Goal: Navigation & Orientation: Go to known website

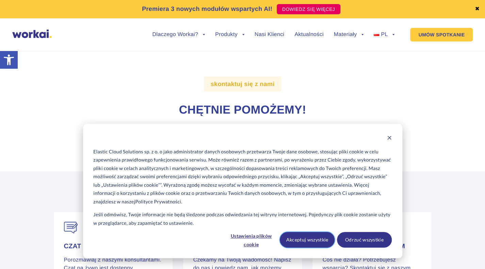
click at [321, 240] on button "Akceptuj wszystkie" at bounding box center [307, 240] width 55 height 16
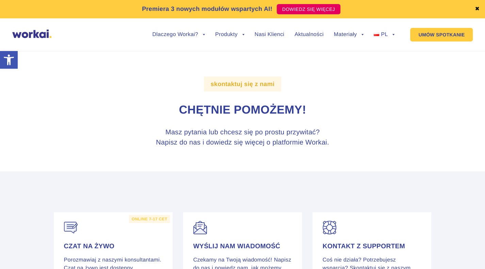
click at [42, 35] on img at bounding box center [31, 34] width 39 height 9
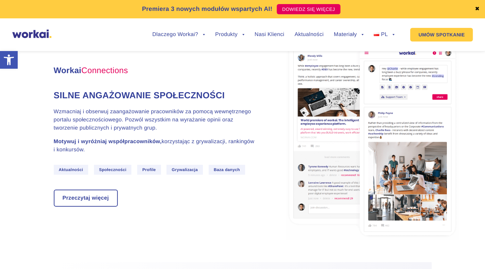
scroll to position [708, 0]
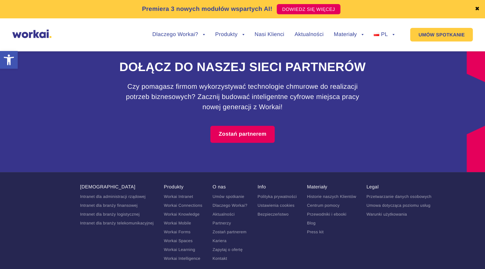
scroll to position [4351, 0]
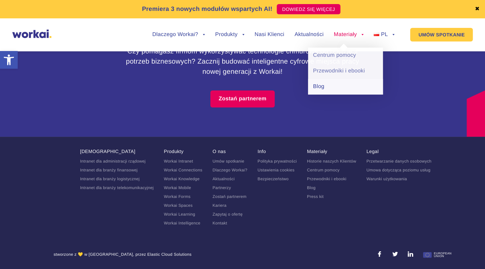
click at [328, 88] on link "Blog" at bounding box center [345, 87] width 75 height 16
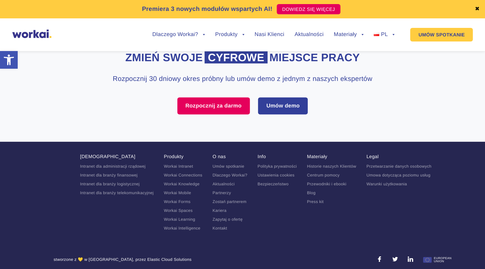
scroll to position [692, 0]
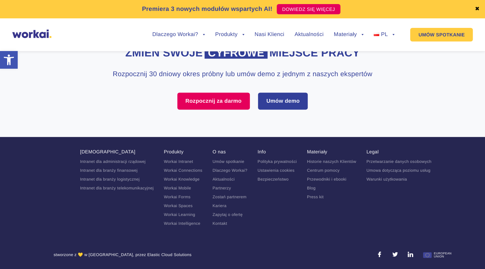
click at [380, 255] on link at bounding box center [379, 255] width 5 height 6
